Goal: Transaction & Acquisition: Purchase product/service

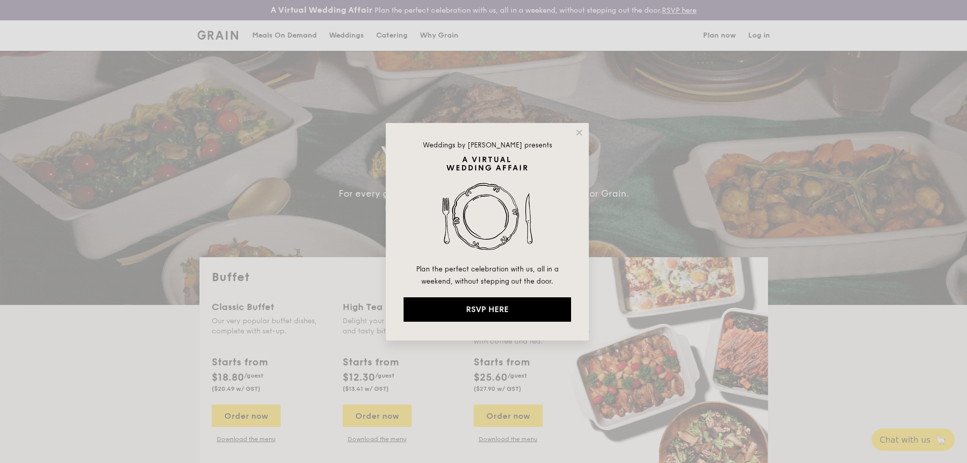
select select
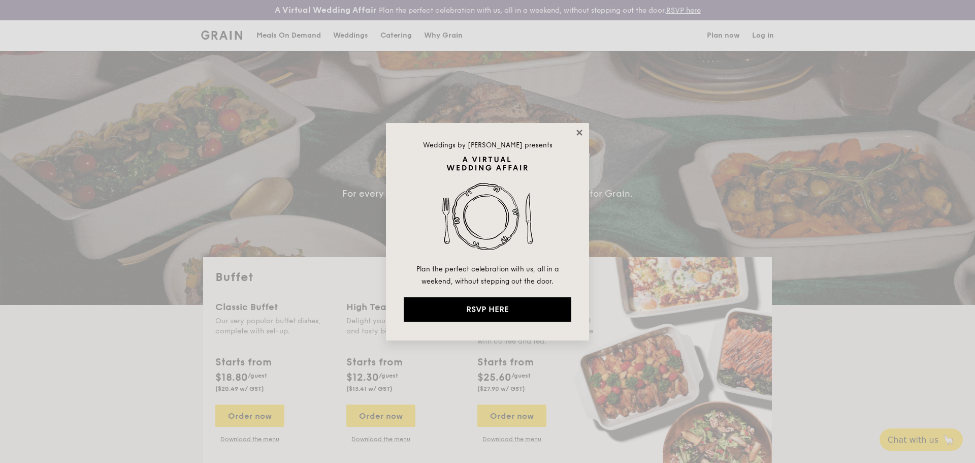
click at [578, 130] on icon at bounding box center [579, 132] width 6 height 6
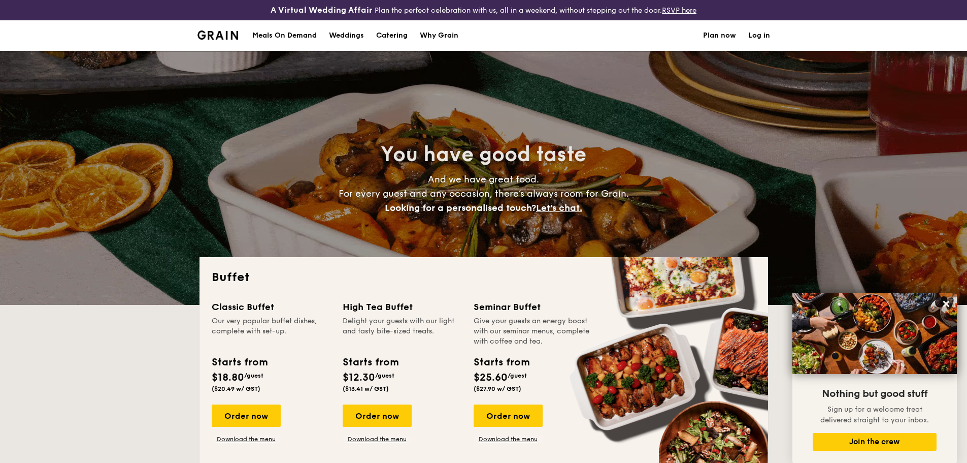
click at [306, 32] on div "Meals On Demand" at bounding box center [284, 35] width 64 height 30
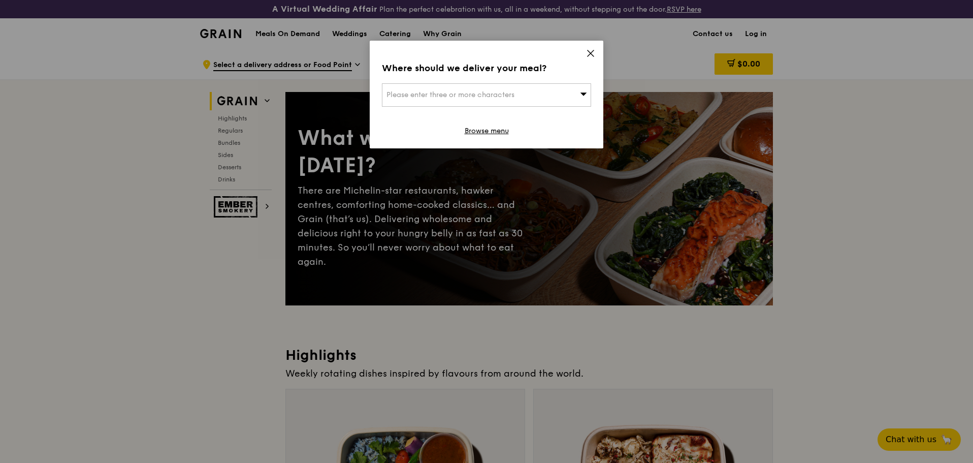
click at [592, 56] on icon at bounding box center [590, 53] width 9 height 9
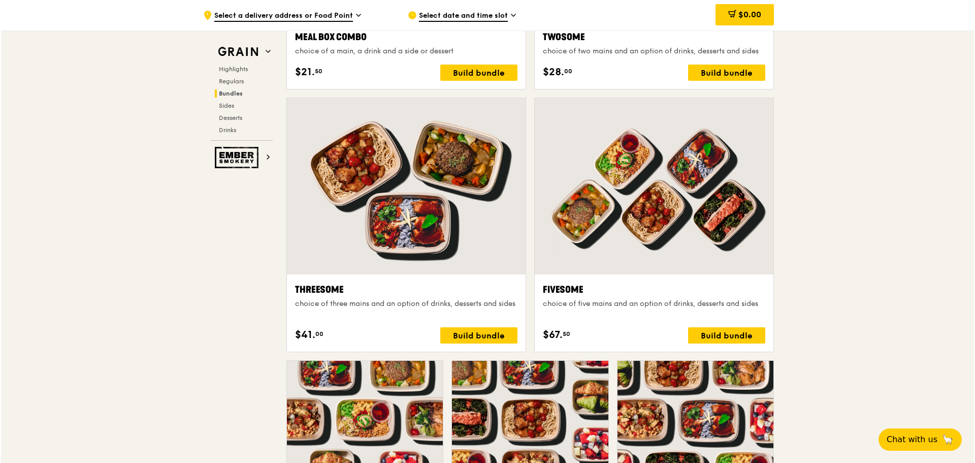
scroll to position [1777, 0]
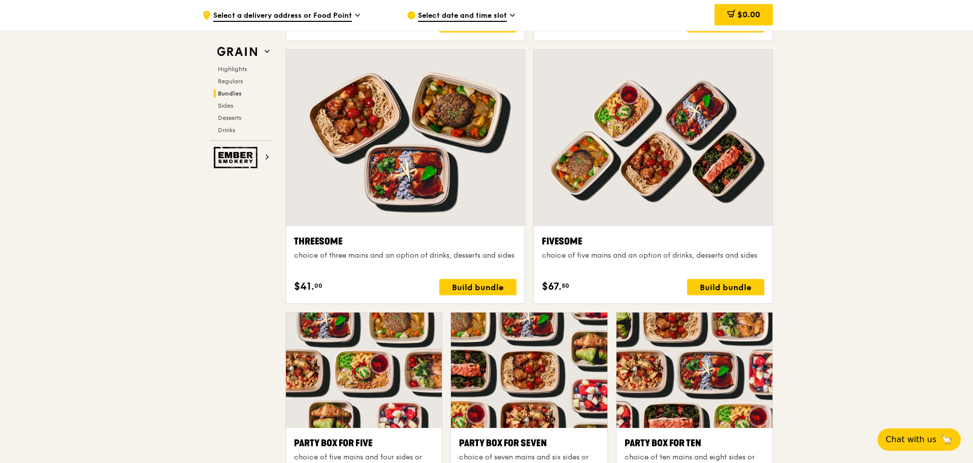
click at [670, 230] on div "Fivesome choice of five mains and an option of drinks, desserts and sides $67. …" at bounding box center [653, 264] width 239 height 77
click at [663, 198] on div at bounding box center [653, 138] width 239 height 176
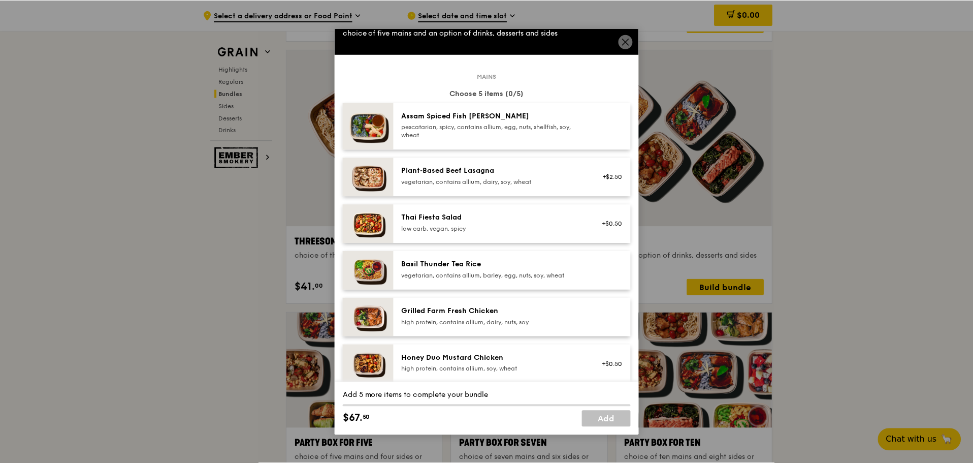
scroll to position [0, 0]
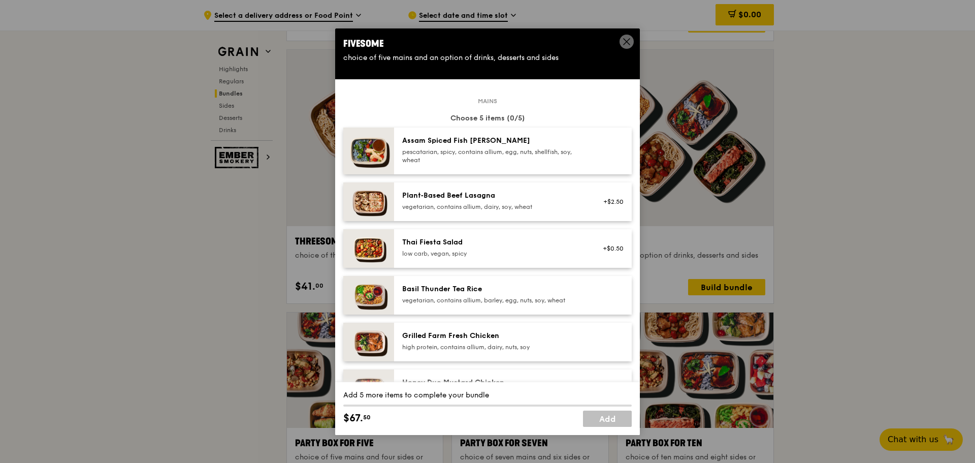
click at [630, 43] on icon at bounding box center [626, 41] width 9 height 9
